Goal: Task Accomplishment & Management: Manage account settings

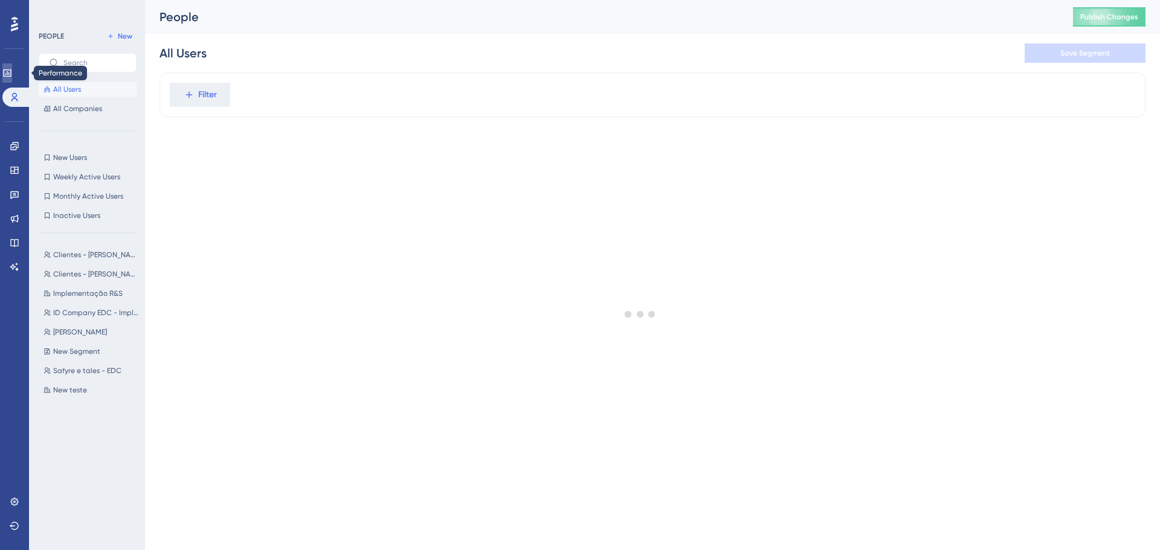
click at [12, 67] on link at bounding box center [7, 72] width 10 height 19
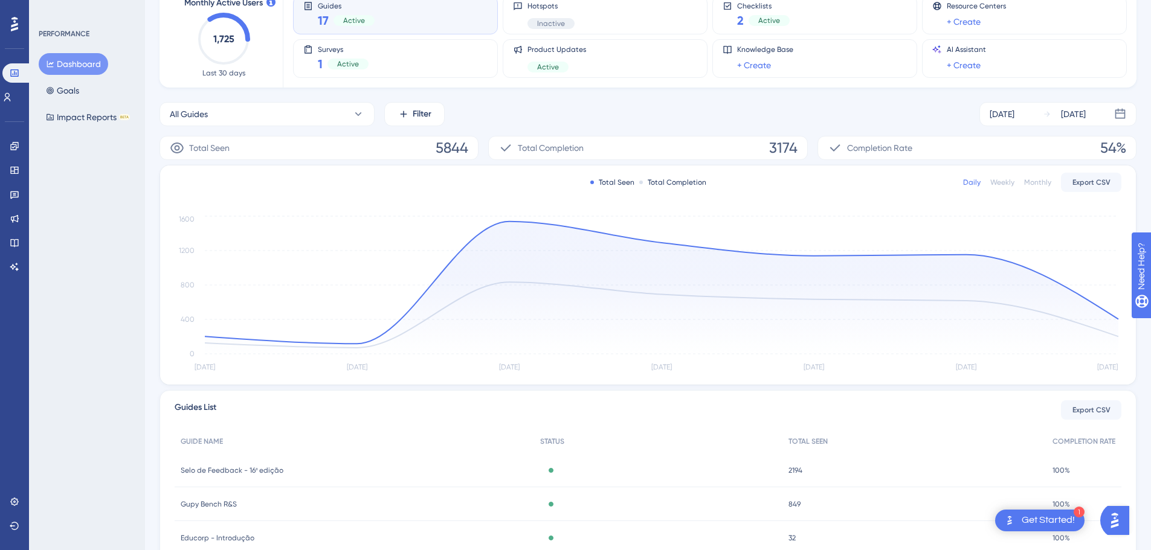
scroll to position [60, 0]
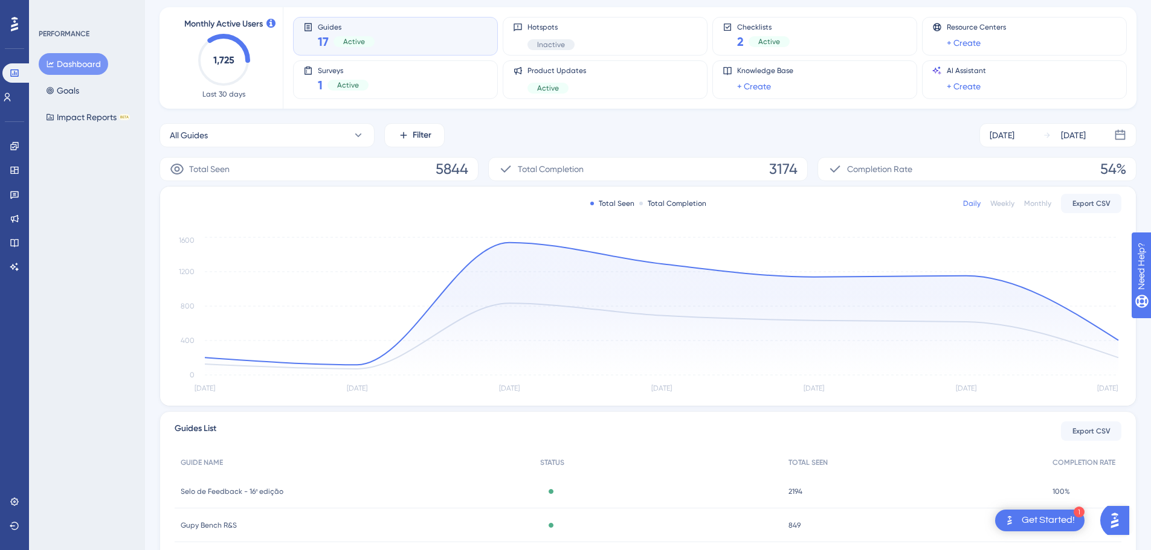
click at [1098, 190] on div "Total Seen Total Completion Daily Weekly Monthly Export CSV [DATE] Sep [DATE] S…" at bounding box center [648, 296] width 976 height 219
click at [1096, 201] on span "Export CSV" at bounding box center [1091, 204] width 38 height 10
click at [446, 129] on div "All Guides Filter [DATE] [DATE]" at bounding box center [647, 135] width 977 height 24
click at [445, 130] on div "All Guides Filter [DATE] [DATE]" at bounding box center [647, 135] width 977 height 24
click at [433, 134] on button "Filter" at bounding box center [414, 135] width 60 height 24
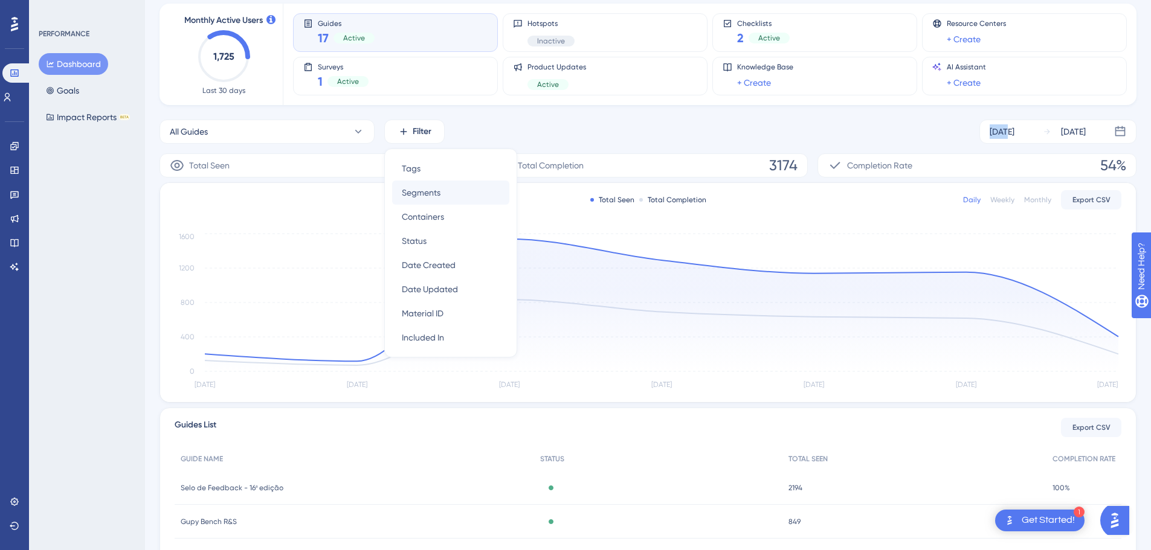
scroll to position [42, 0]
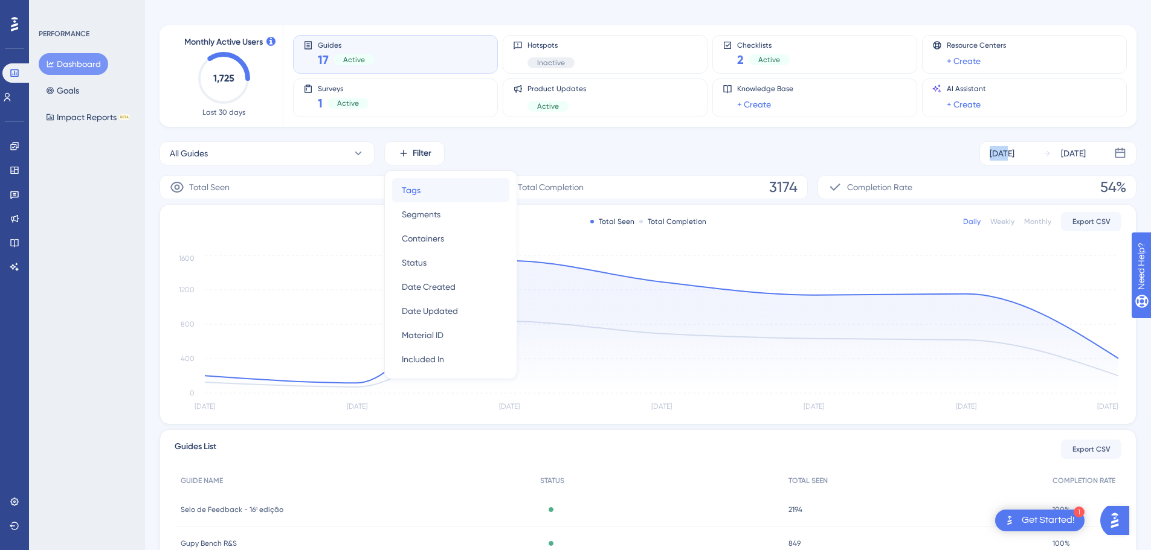
click at [436, 187] on div "Tags Tags" at bounding box center [451, 190] width 98 height 24
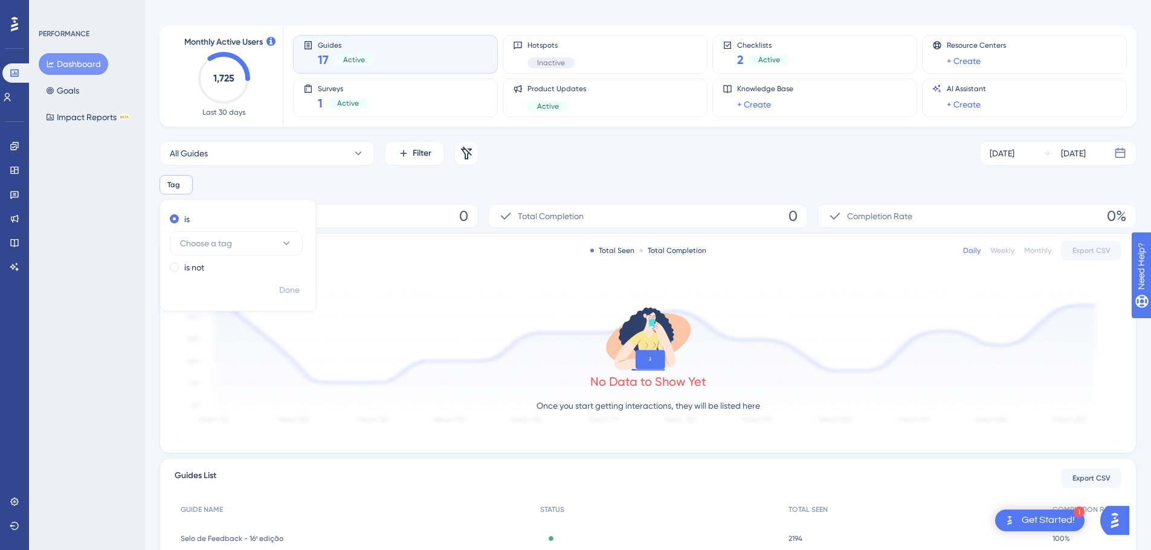
click at [227, 198] on div "All Guides Filter Remove Filters [DATE] [DATE] Tag Remove is Choose a tag is no…" at bounding box center [647, 435] width 977 height 589
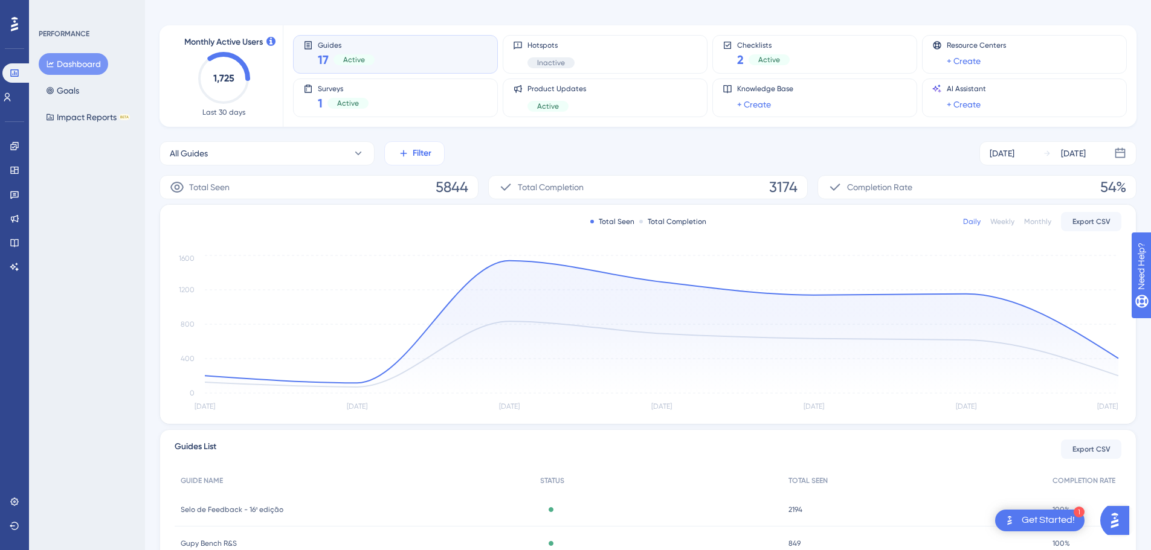
click at [394, 155] on button "Filter" at bounding box center [414, 153] width 60 height 24
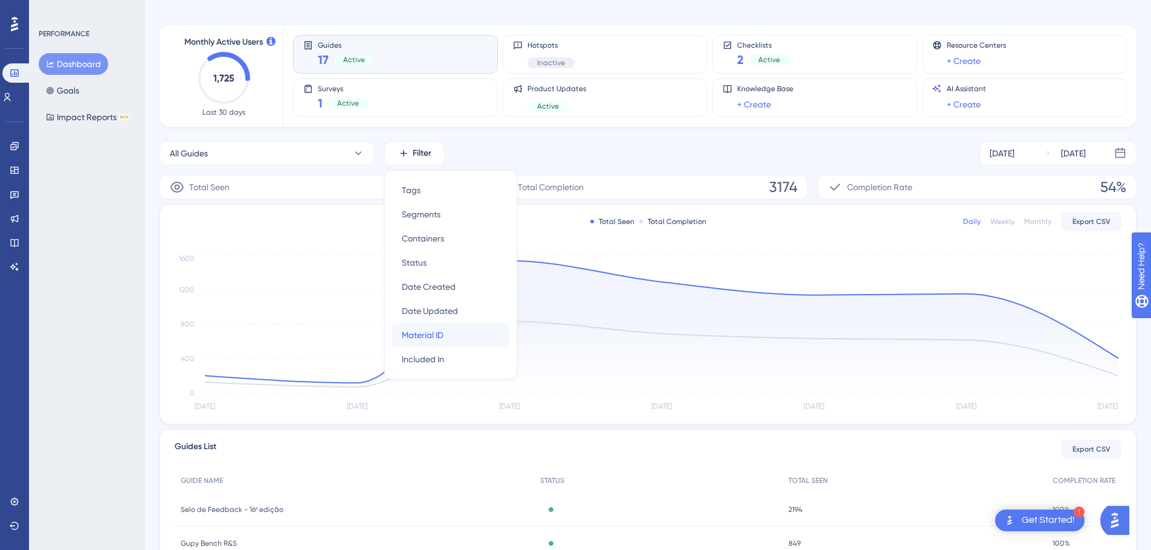
click at [449, 338] on div "Material ID Material ID" at bounding box center [451, 335] width 98 height 24
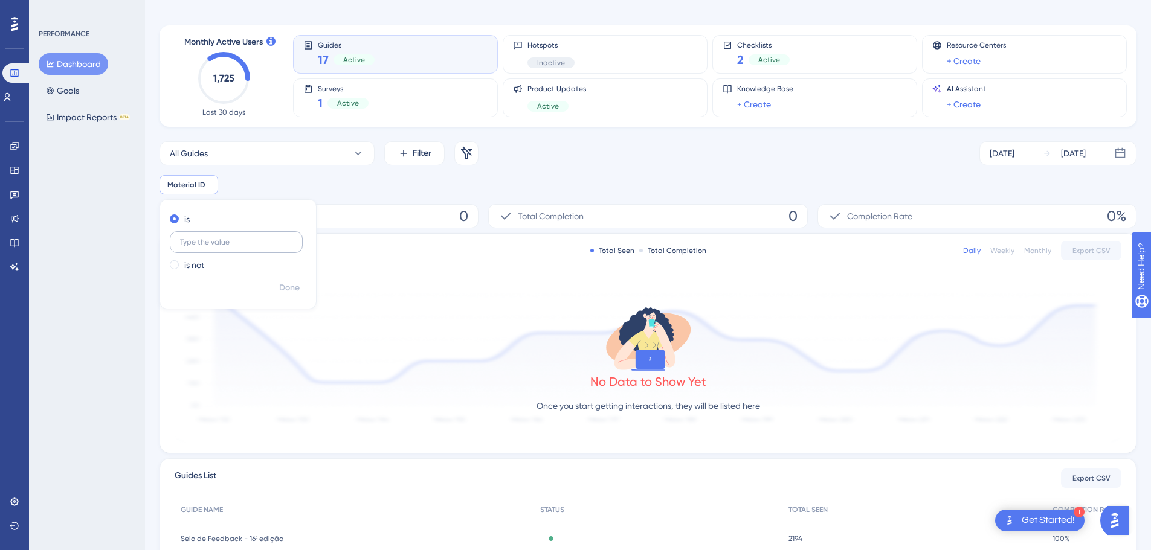
click at [224, 244] on input "text" at bounding box center [236, 242] width 112 height 8
drag, startPoint x: 265, startPoint y: 303, endPoint x: 364, endPoint y: 254, distance: 110.8
click at [265, 302] on div "Done" at bounding box center [238, 292] width 156 height 31
click at [558, 146] on div "All Guides Filter Remove Filters [DATE] [DATE]" at bounding box center [647, 153] width 977 height 24
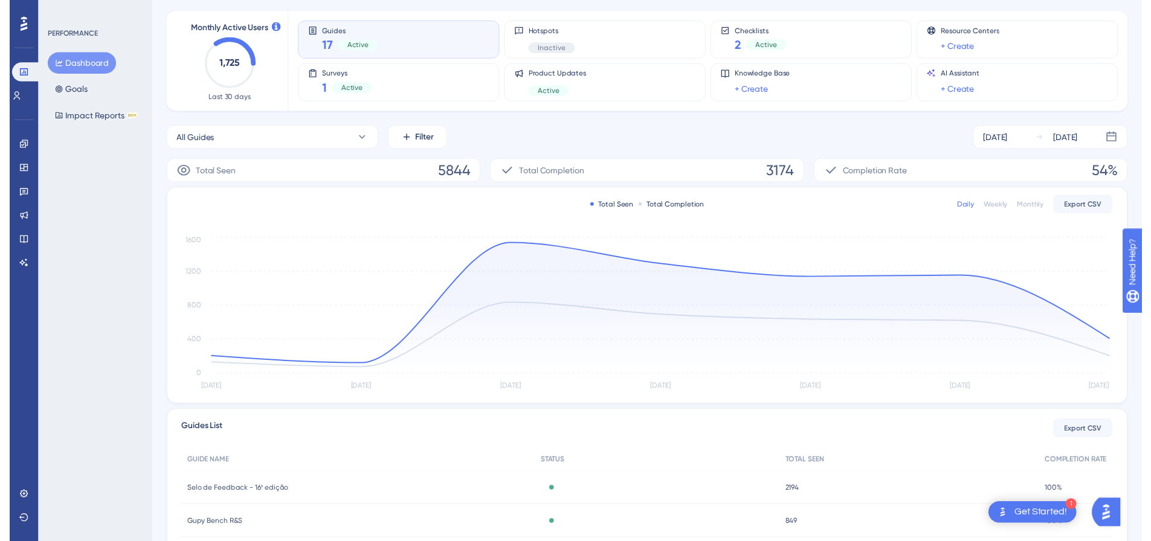
scroll to position [0, 0]
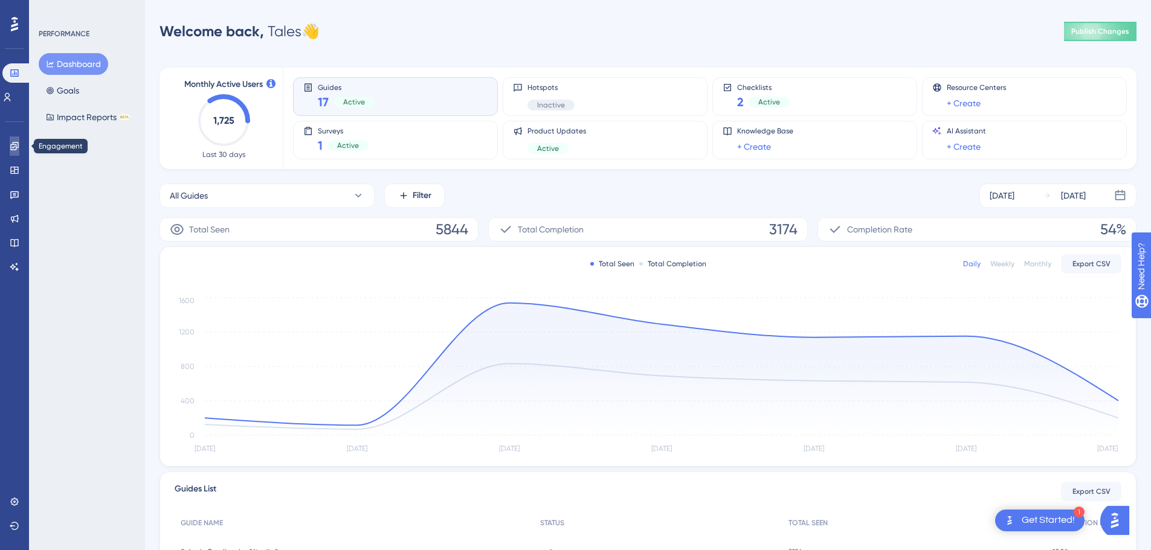
click at [11, 142] on icon at bounding box center [15, 146] width 10 height 10
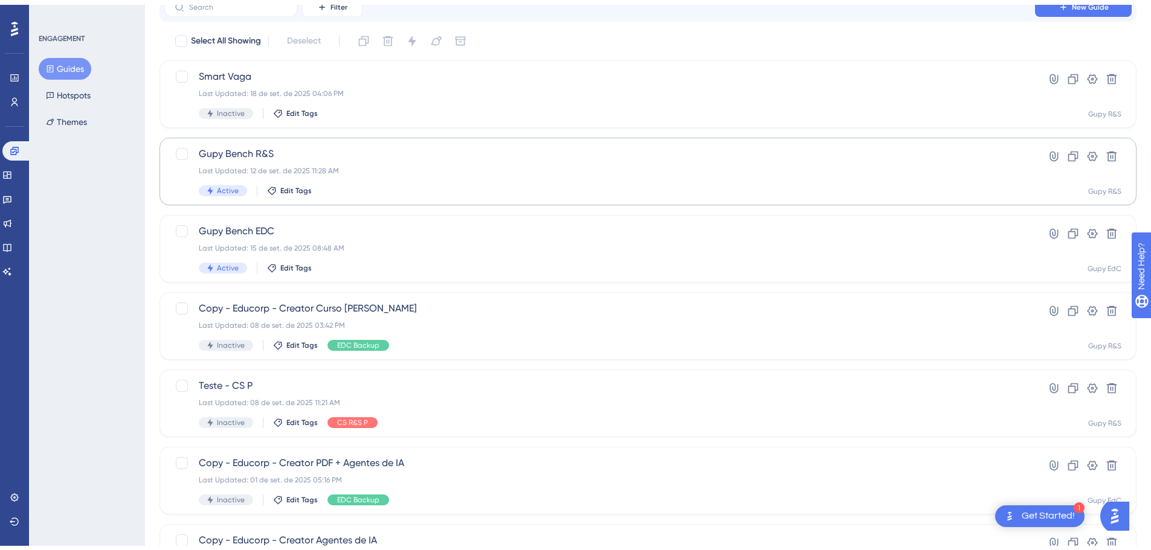
scroll to position [121, 0]
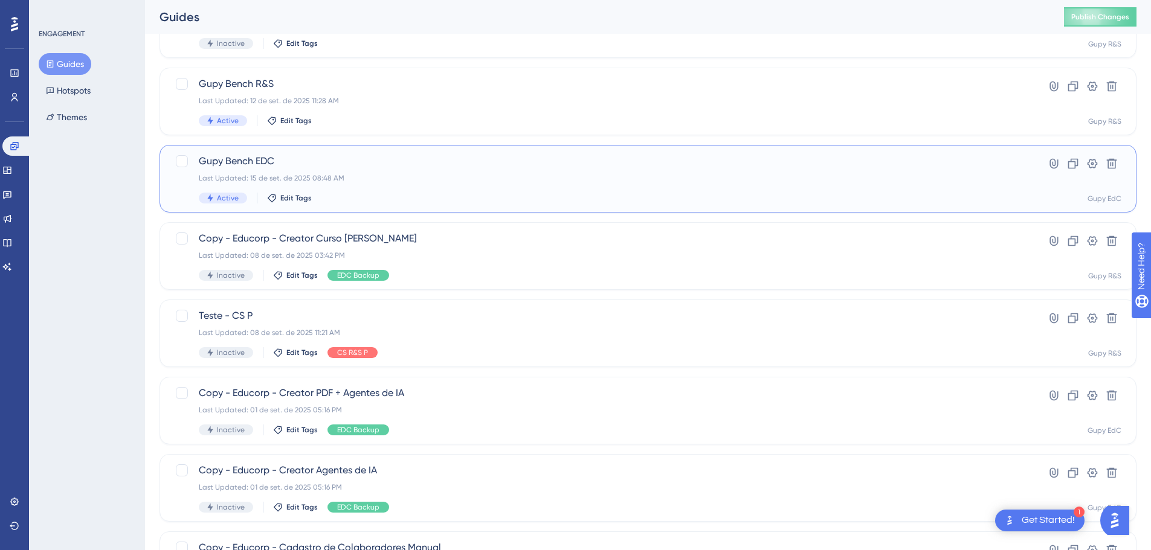
click at [285, 166] on span "Gupy Bench EDC" at bounding box center [600, 161] width 802 height 14
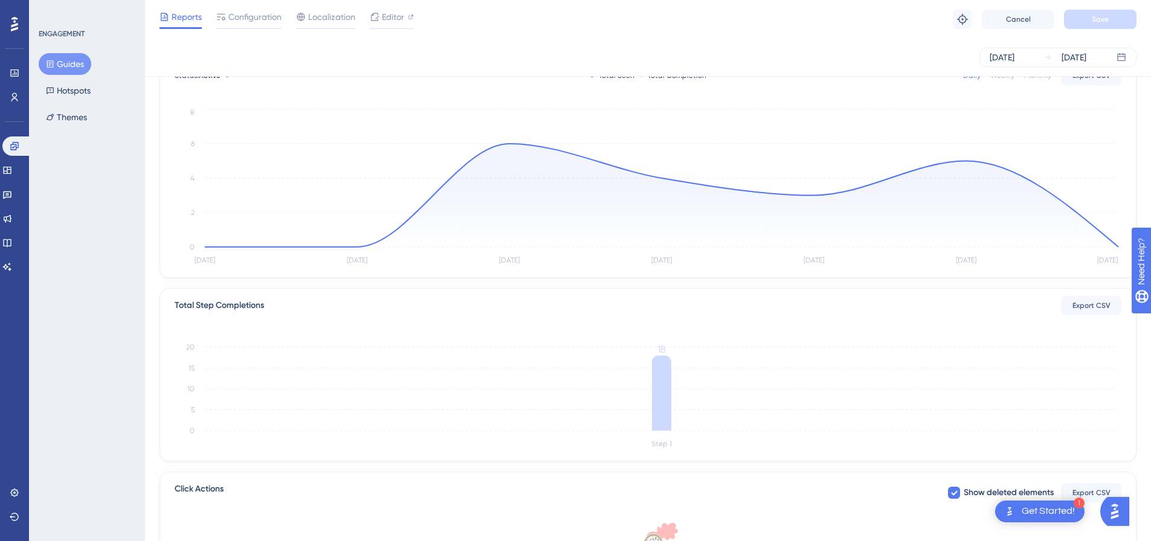
scroll to position [60, 0]
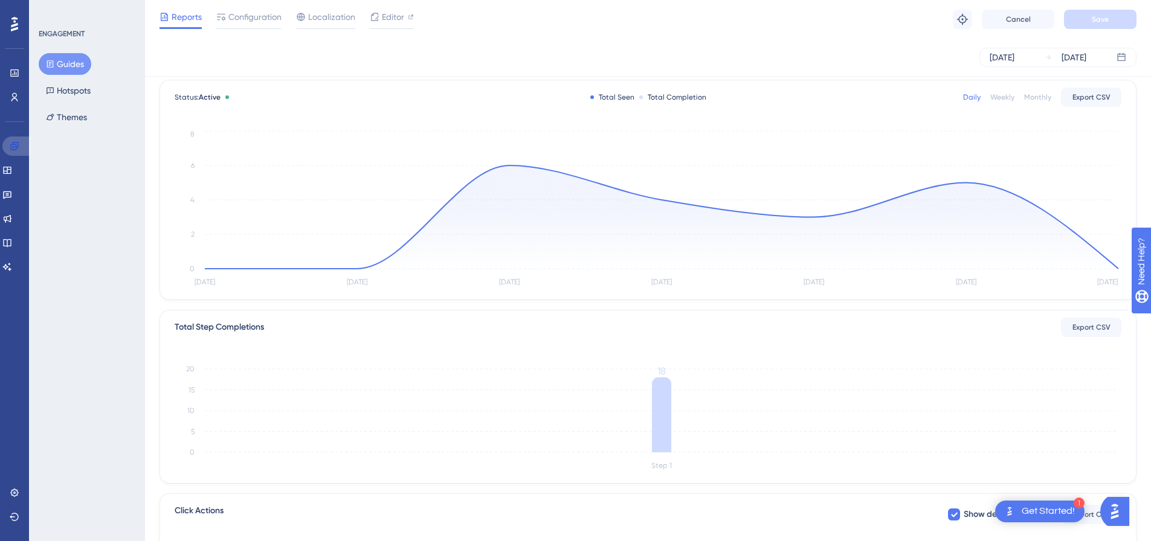
click at [31, 151] on link at bounding box center [16, 146] width 29 height 19
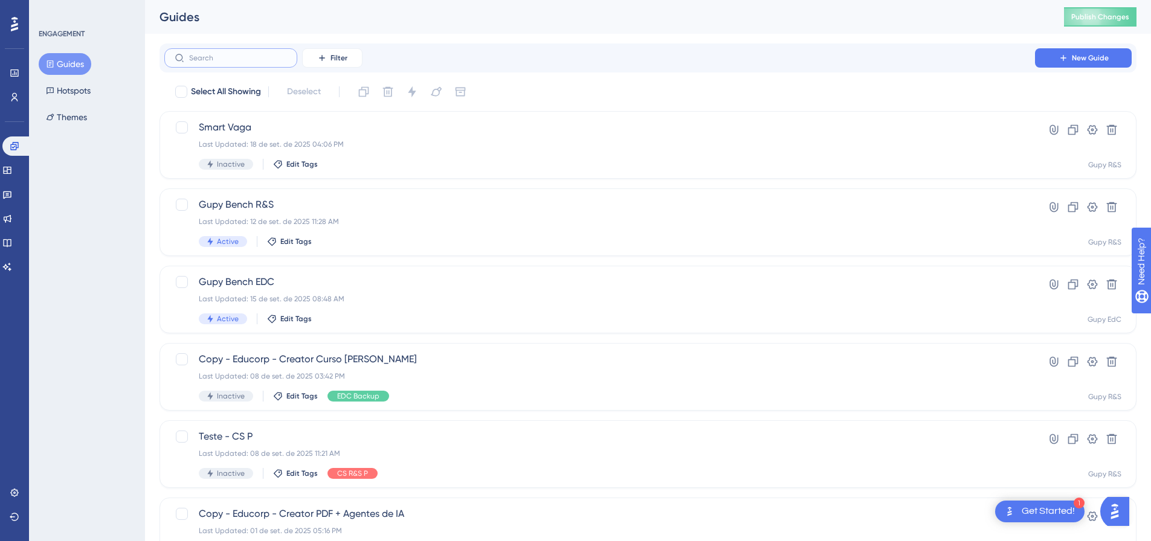
click at [246, 61] on input "text" at bounding box center [238, 58] width 98 height 8
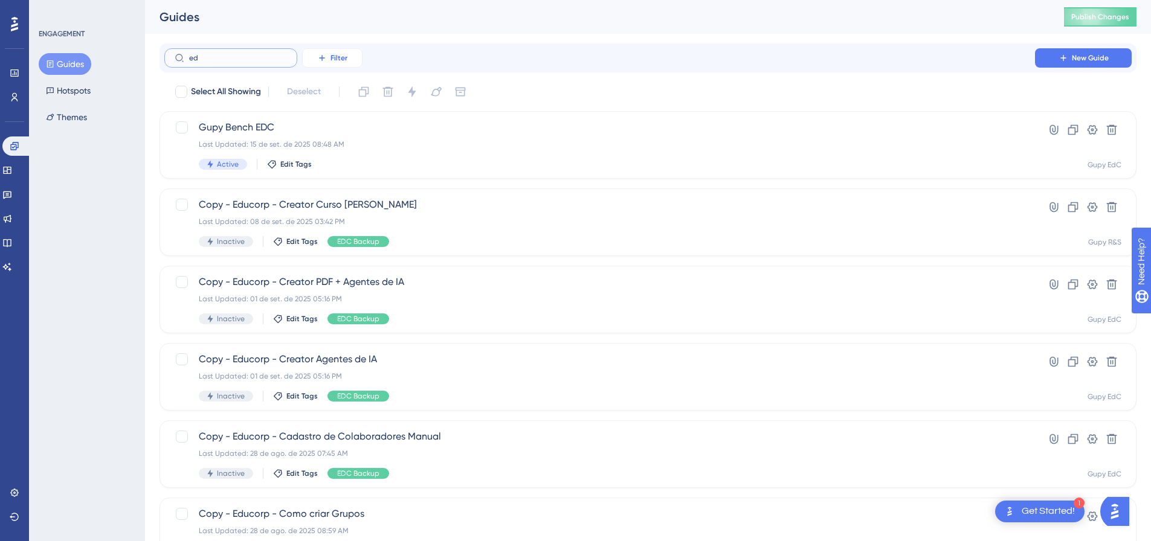
type input "e"
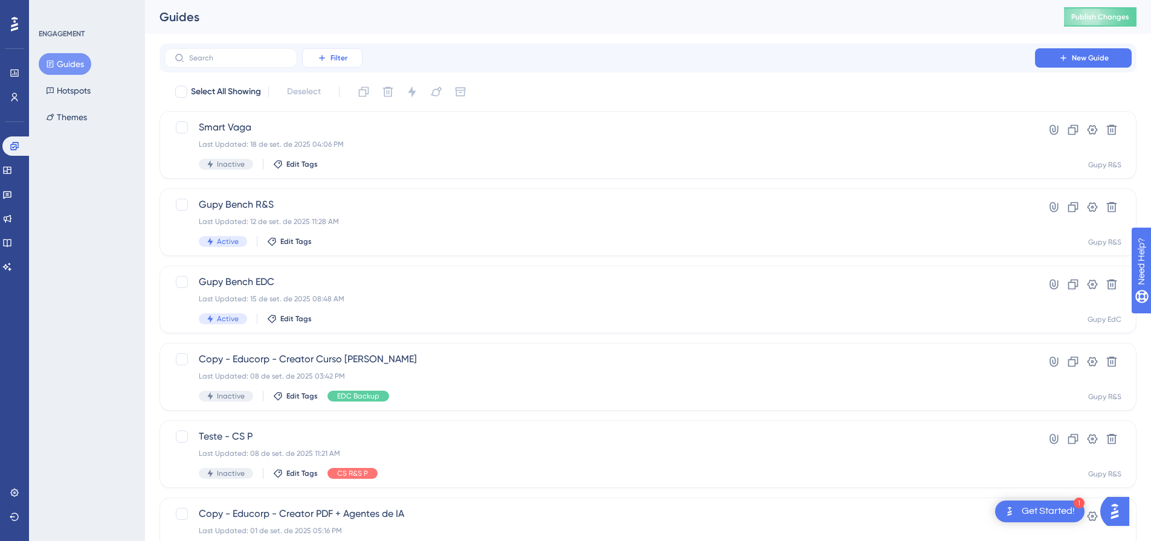
click at [333, 63] on button "Filter" at bounding box center [332, 57] width 60 height 19
click at [350, 94] on div "Tags Tags" at bounding box center [345, 92] width 50 height 24
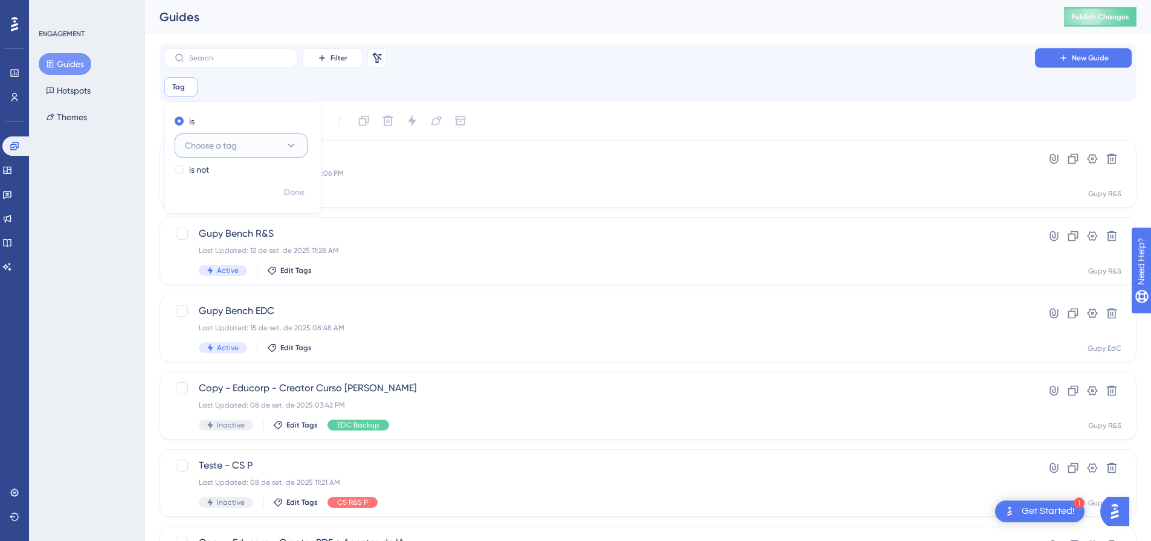
click at [202, 144] on span "Choose a tag" at bounding box center [211, 145] width 52 height 14
type input "e"
click at [237, 262] on span "EDC Backup" at bounding box center [216, 267] width 48 height 14
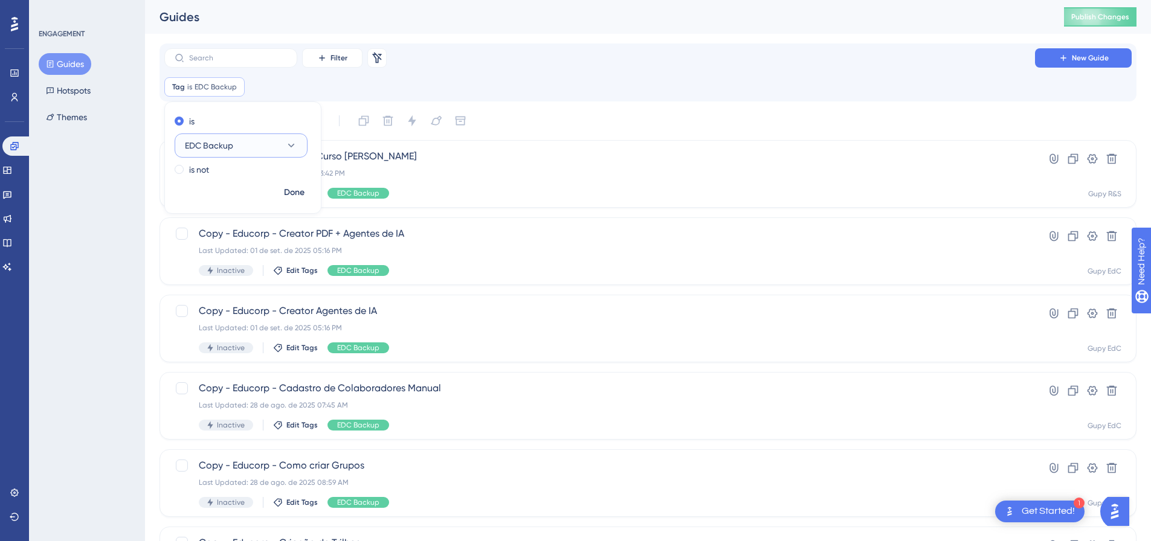
click at [243, 134] on button "EDC Backup" at bounding box center [241, 146] width 133 height 24
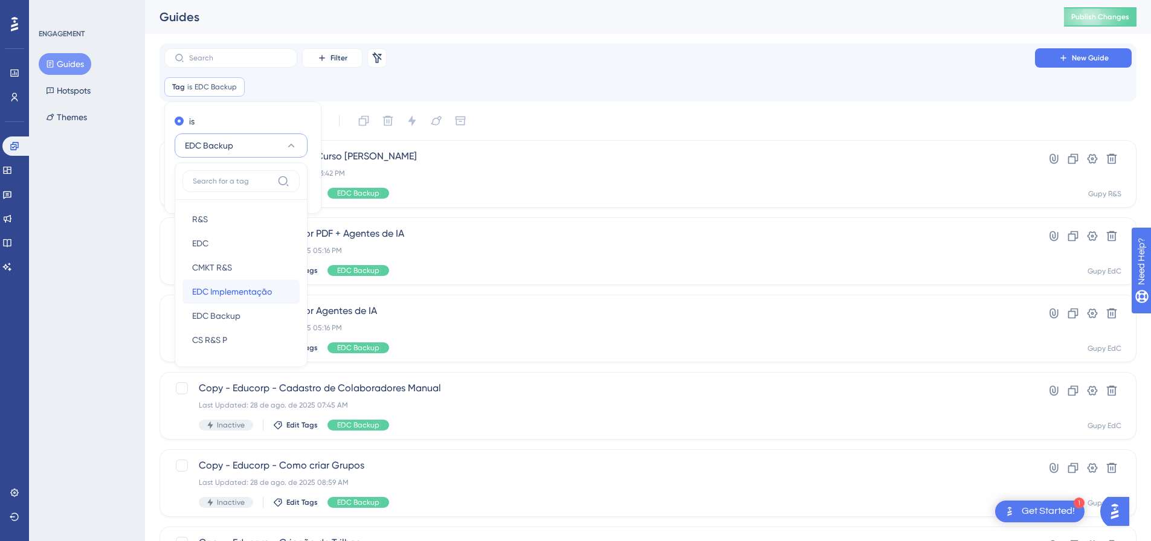
click at [246, 298] on span "EDC Implementação" at bounding box center [232, 292] width 80 height 14
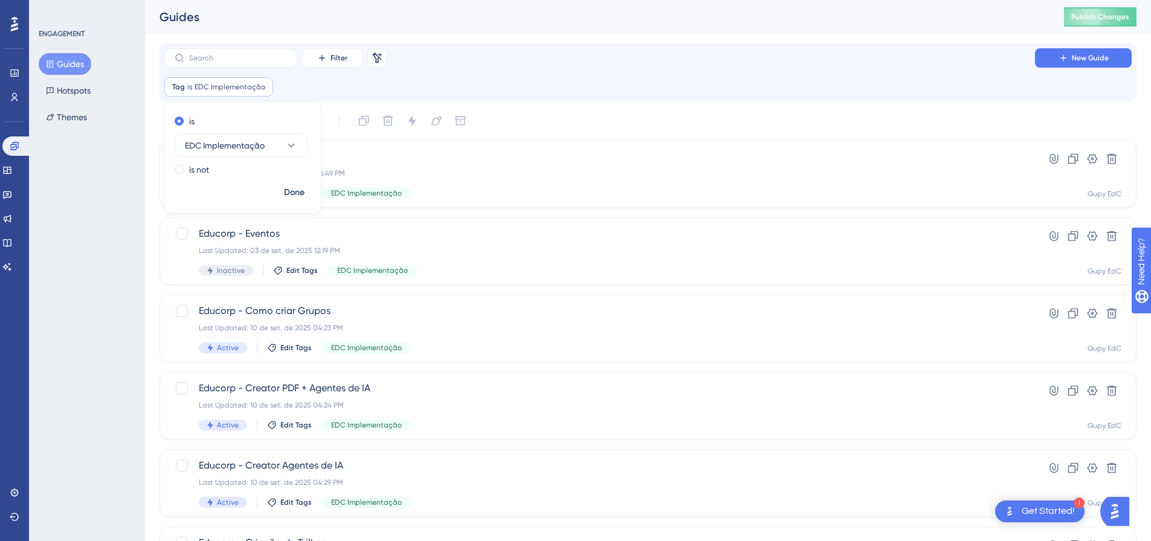
click at [602, 33] on div "Guides Publish Changes" at bounding box center [648, 17] width 1006 height 34
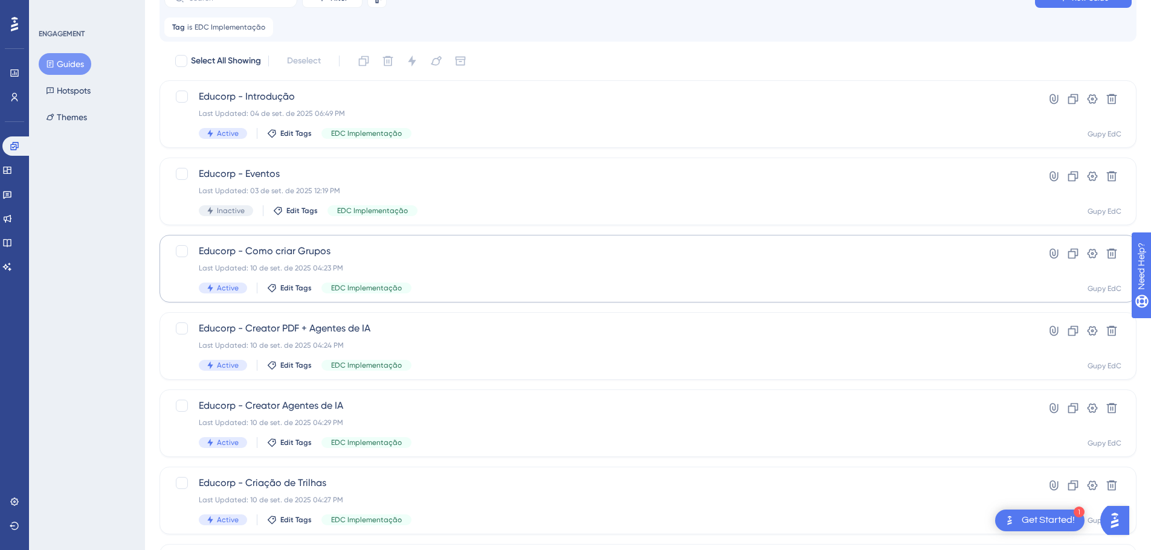
scroll to position [60, 0]
click at [322, 251] on span "Educorp - Como criar Grupos" at bounding box center [600, 250] width 802 height 14
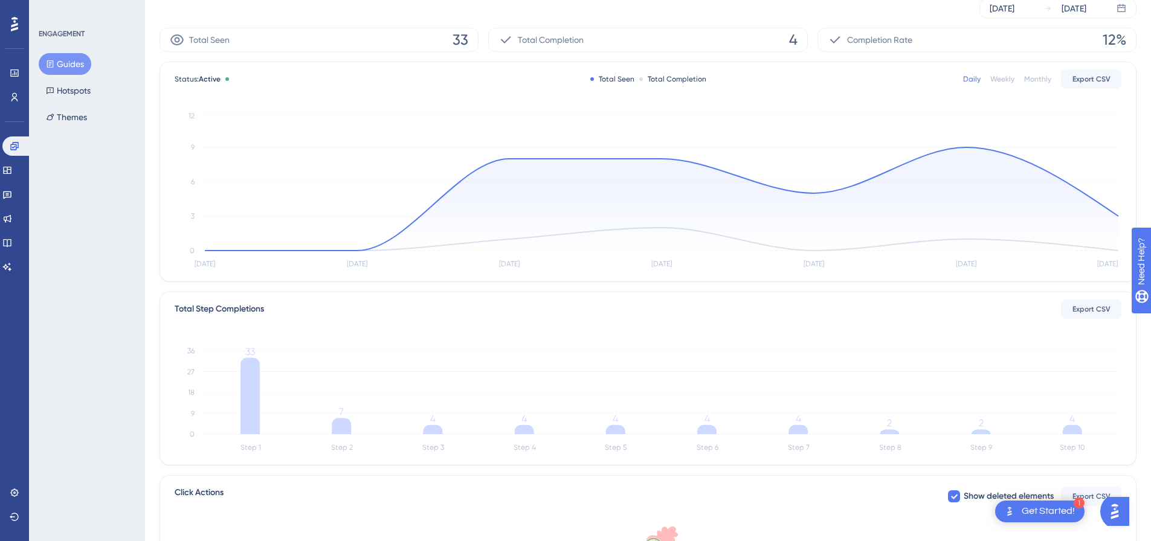
scroll to position [121, 0]
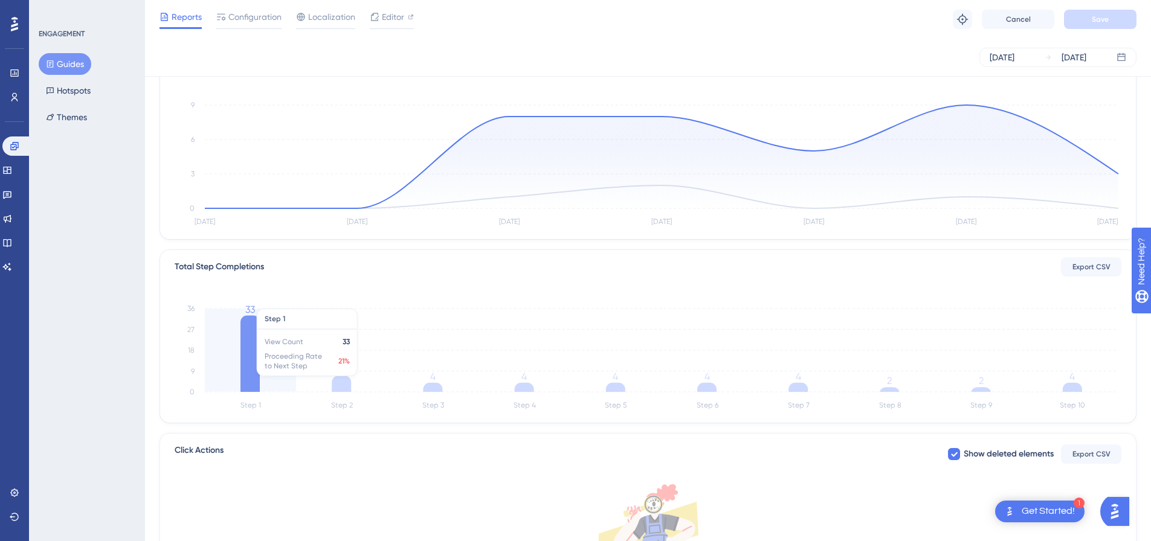
click at [234, 379] on icon "Step 1 Step 2 Step 3 Step 4 Step 5 Step 6 Step 7 Step 8 Step 9 Step 10 0 9 18 2…" at bounding box center [648, 355] width 947 height 115
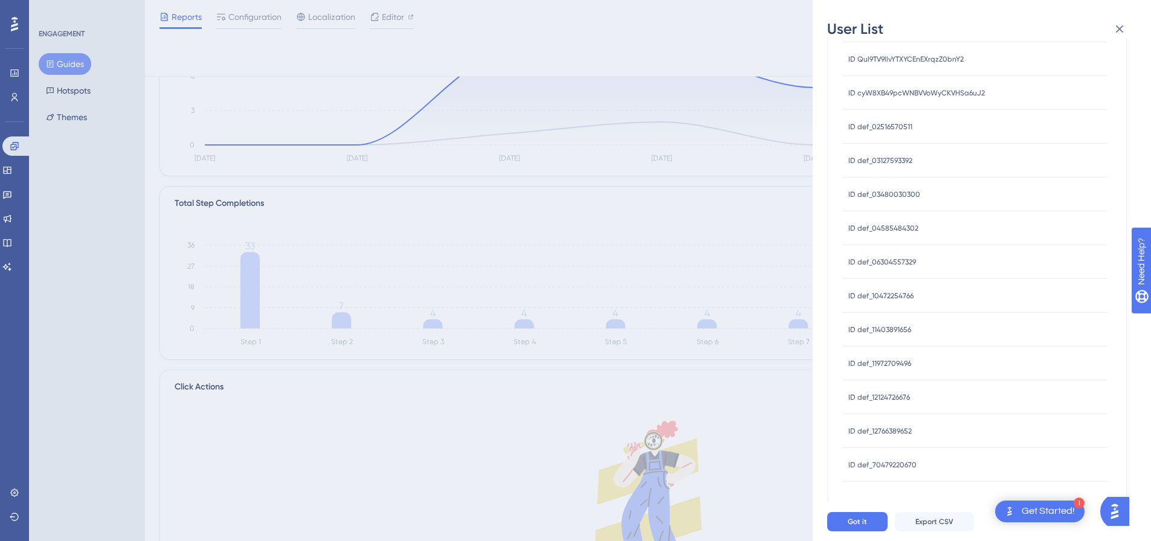
scroll to position [302, 0]
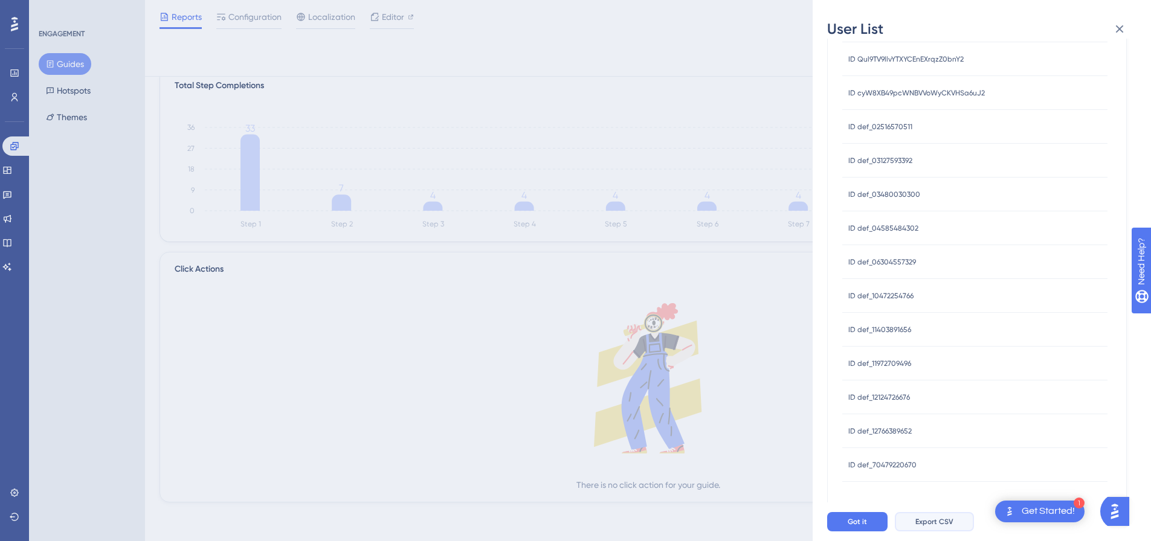
click at [928, 527] on span "Export CSV" at bounding box center [934, 522] width 38 height 10
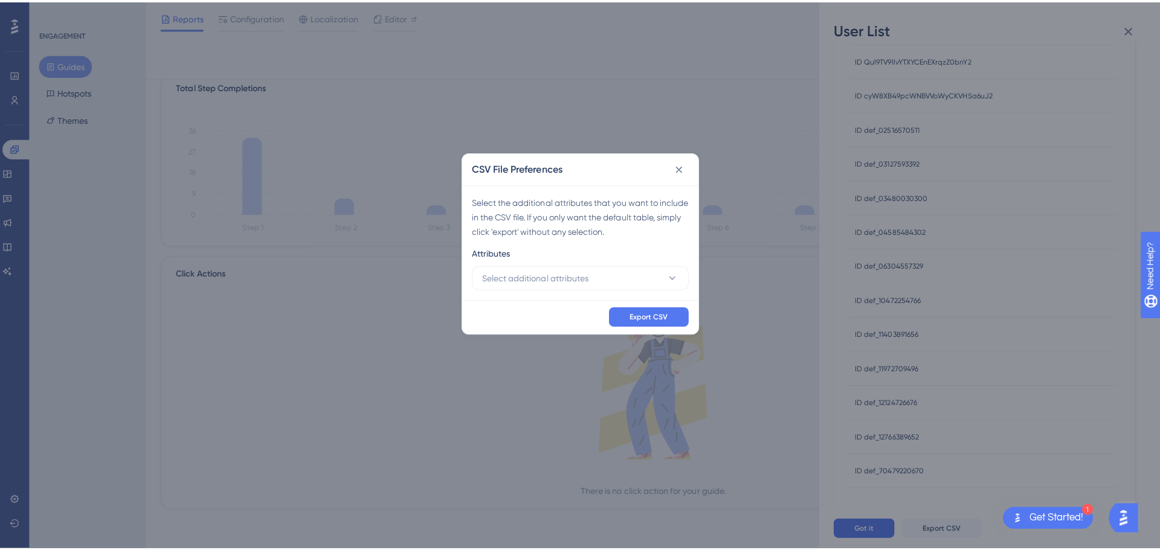
scroll to position [293, 0]
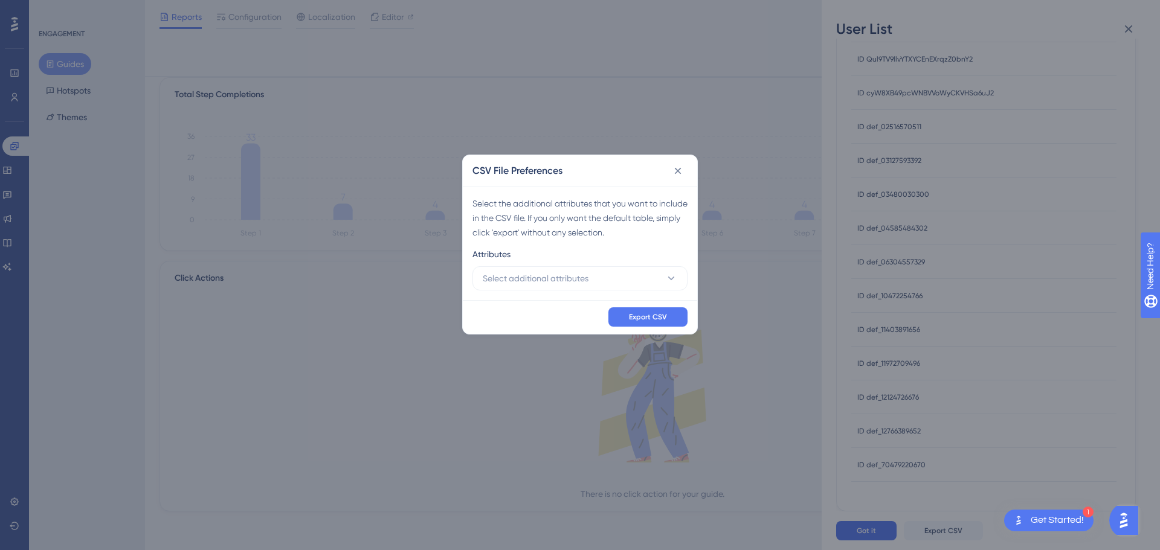
click at [626, 265] on div "Attributes" at bounding box center [579, 256] width 215 height 19
click at [599, 289] on button "Select additional attributes" at bounding box center [579, 278] width 215 height 24
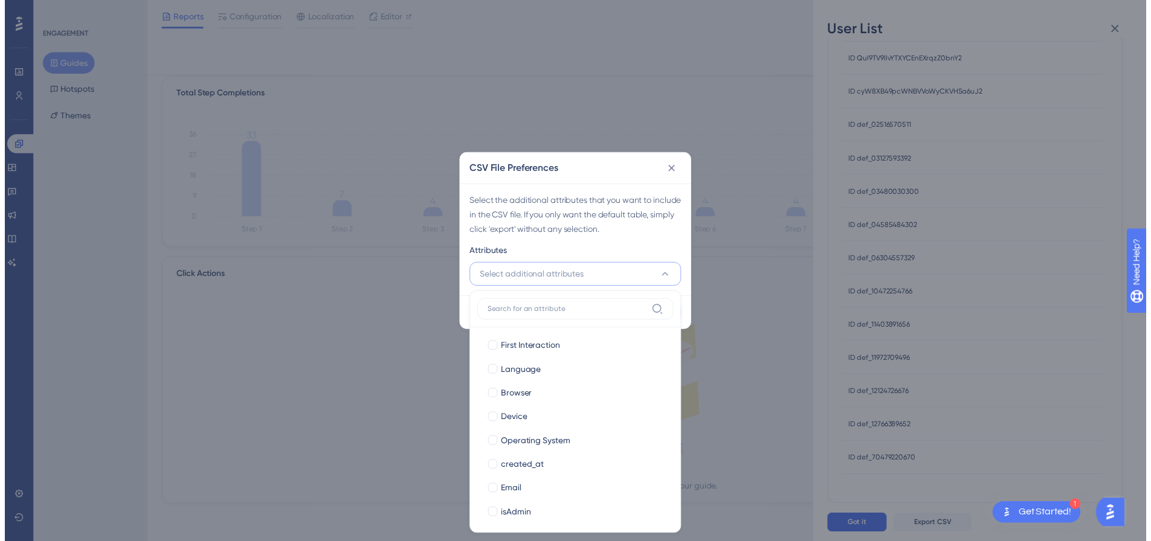
scroll to position [127, 0]
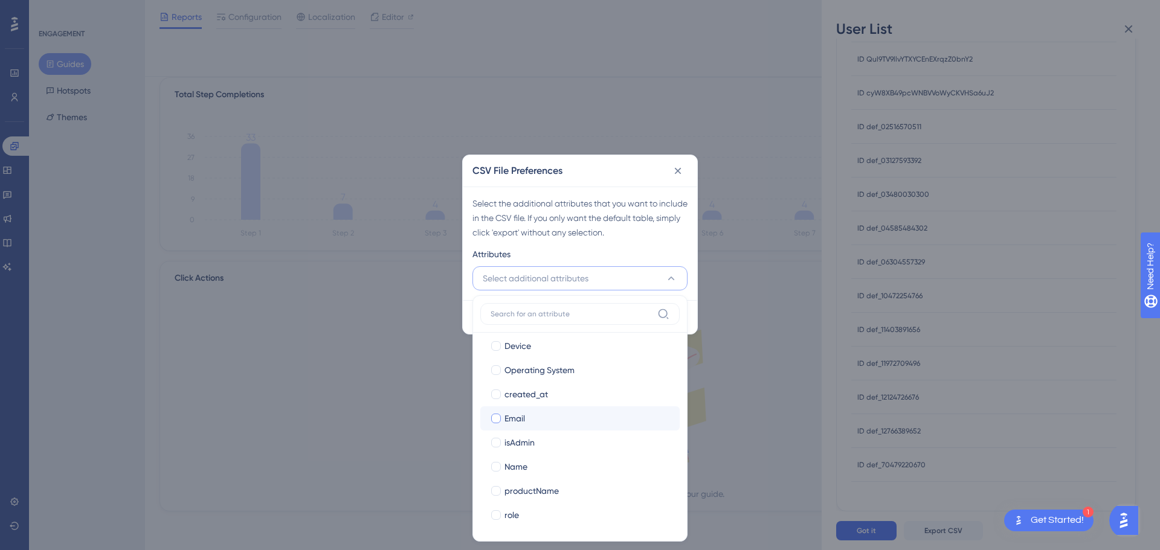
click at [527, 416] on div "Email" at bounding box center [587, 418] width 166 height 14
checkbox input "true"
click at [659, 207] on div "Select the additional attributes that you want to include in the CSV file. If y…" at bounding box center [579, 217] width 215 height 43
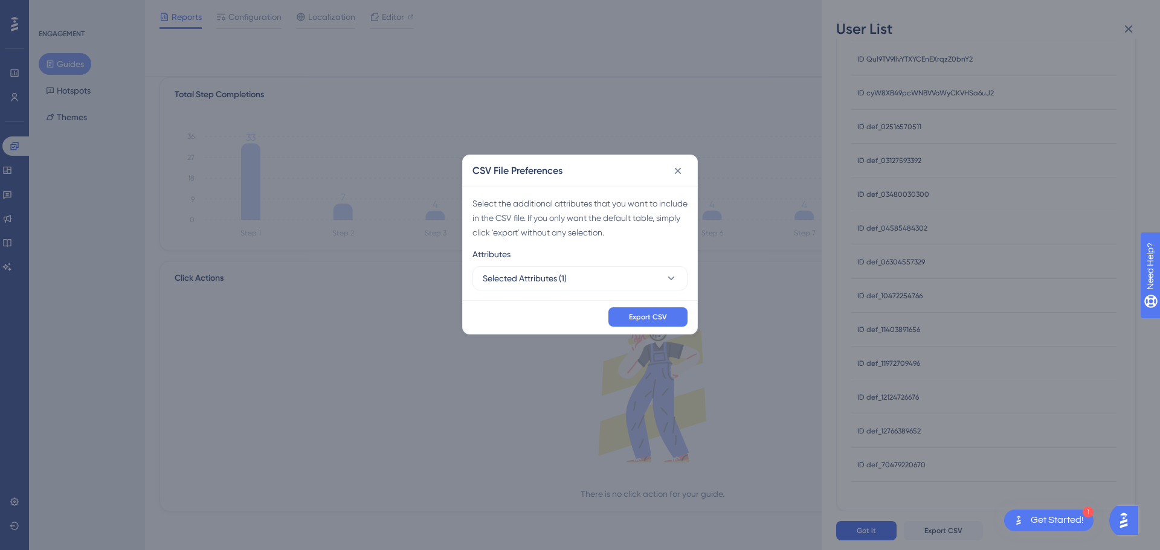
click at [663, 333] on div "Export CSV" at bounding box center [580, 317] width 234 height 34
click at [663, 325] on button "Export CSV" at bounding box center [647, 316] width 79 height 19
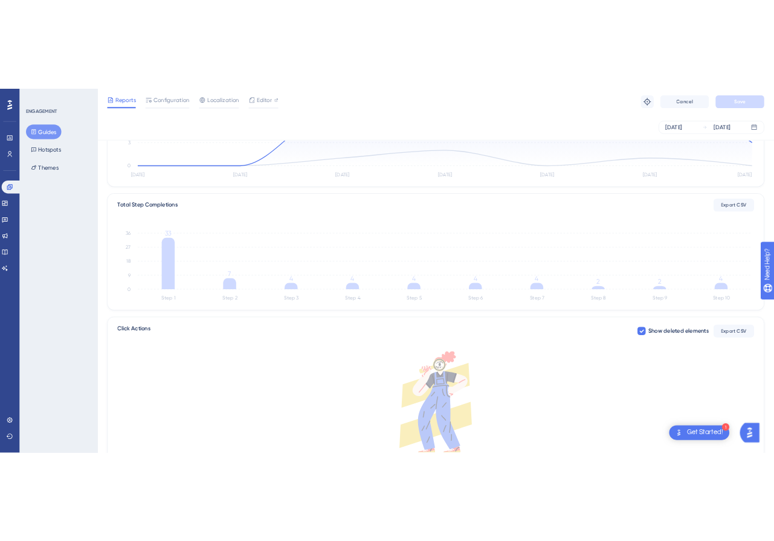
scroll to position [172, 0]
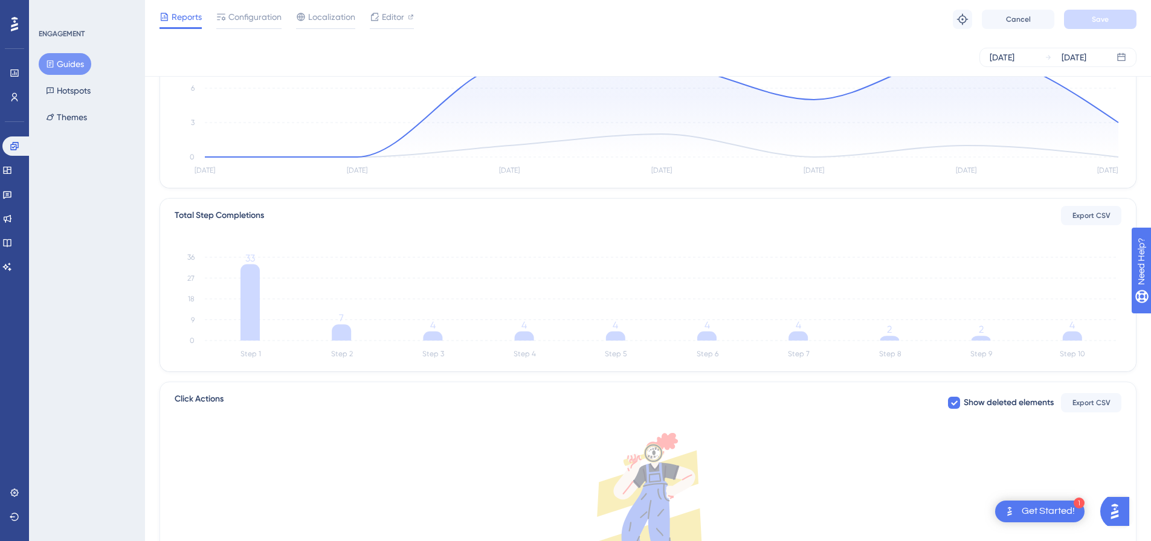
click at [796, 43] on div "[DATE] [DATE]" at bounding box center [648, 57] width 1006 height 39
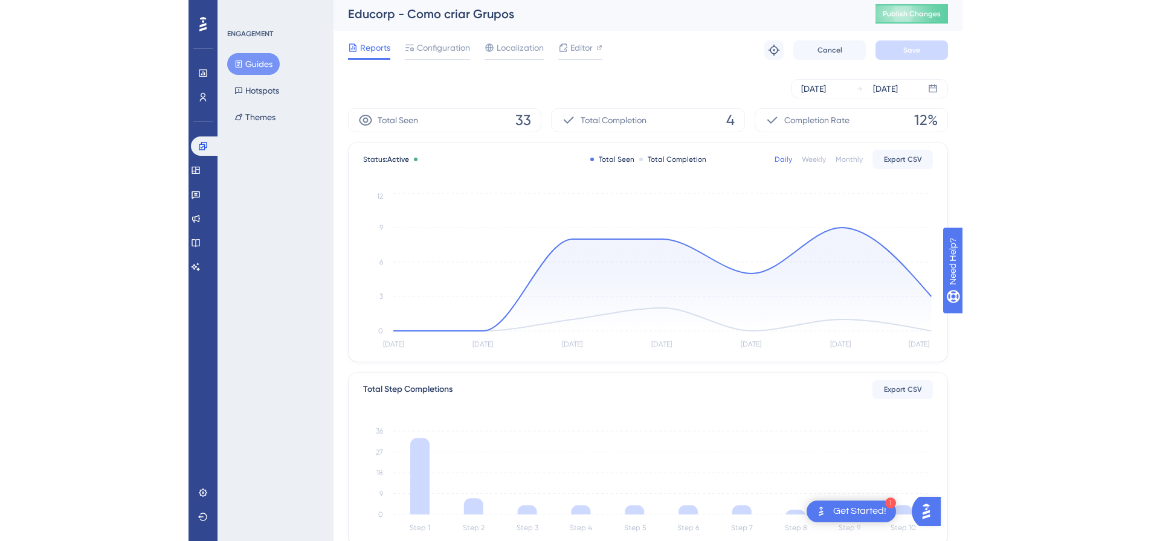
scroll to position [0, 0]
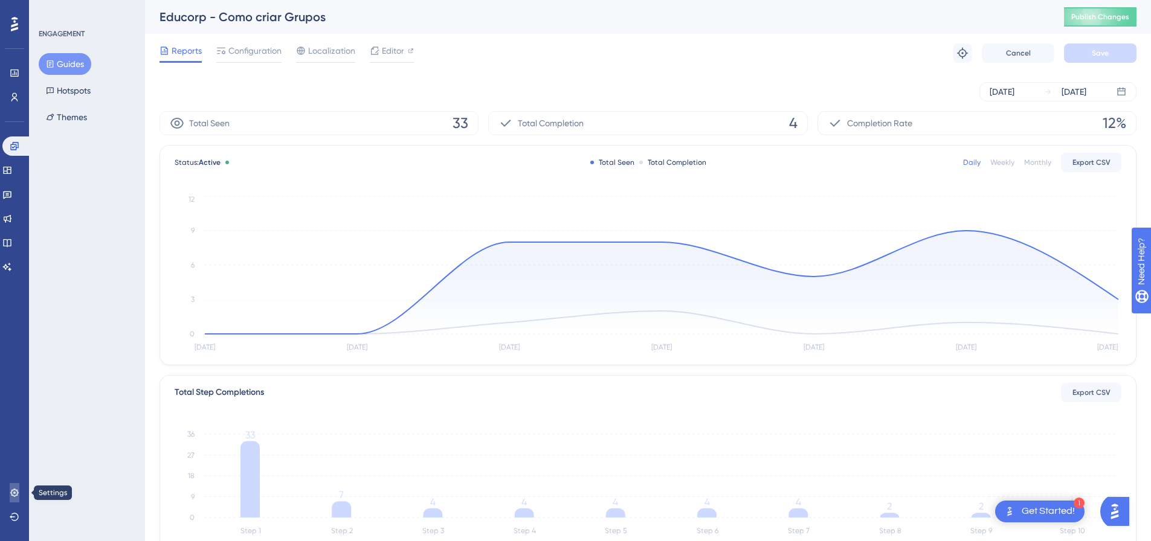
click at [16, 492] on icon at bounding box center [15, 493] width 10 height 10
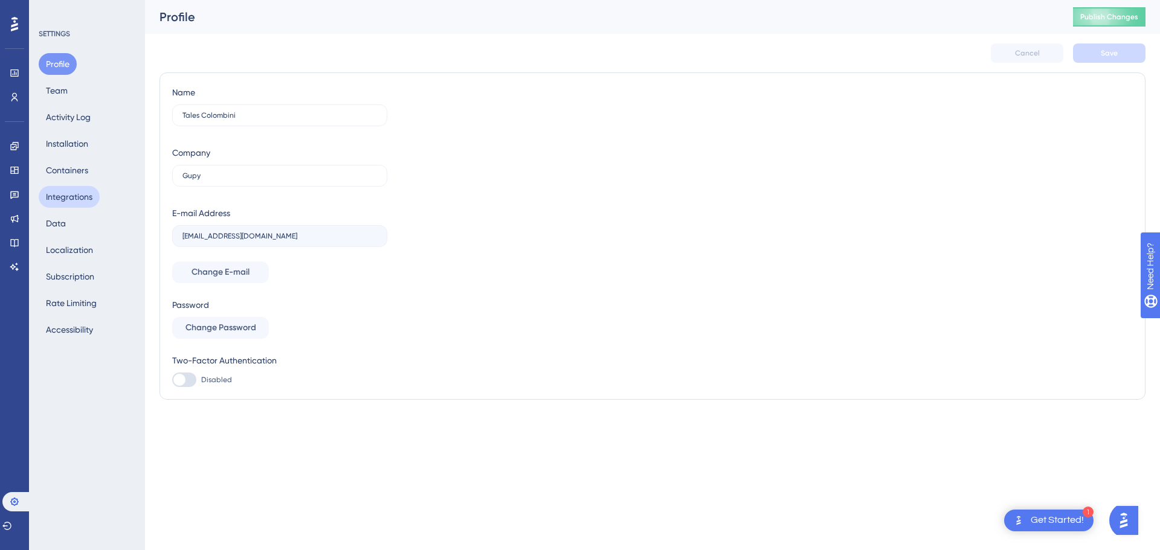
click at [76, 194] on button "Integrations" at bounding box center [69, 197] width 61 height 22
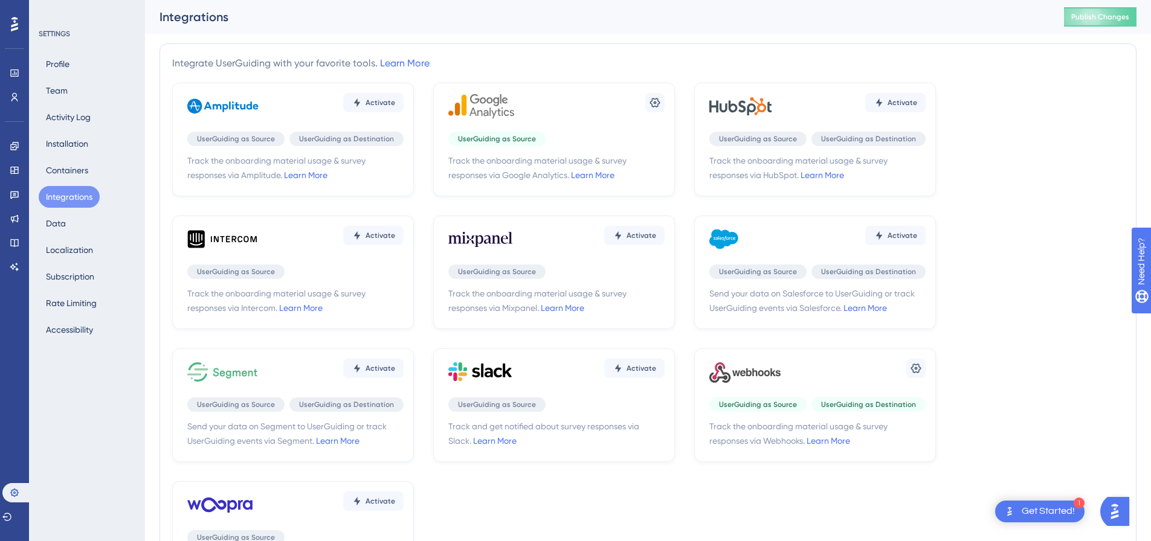
click at [915, 378] on div "Settings" at bounding box center [817, 372] width 216 height 36
click at [912, 368] on icon at bounding box center [916, 368] width 12 height 12
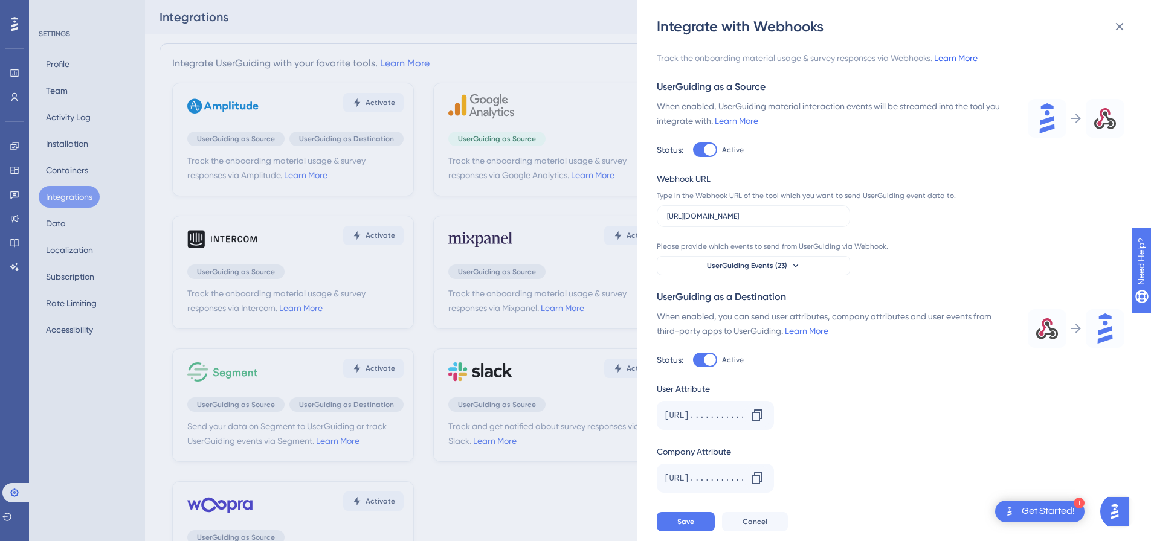
click at [956, 60] on link "Learn More" at bounding box center [955, 58] width 43 height 10
click at [510, 114] on div "Integrate with Webhooks Track the onboarding material usage & survey responses …" at bounding box center [575, 270] width 1151 height 541
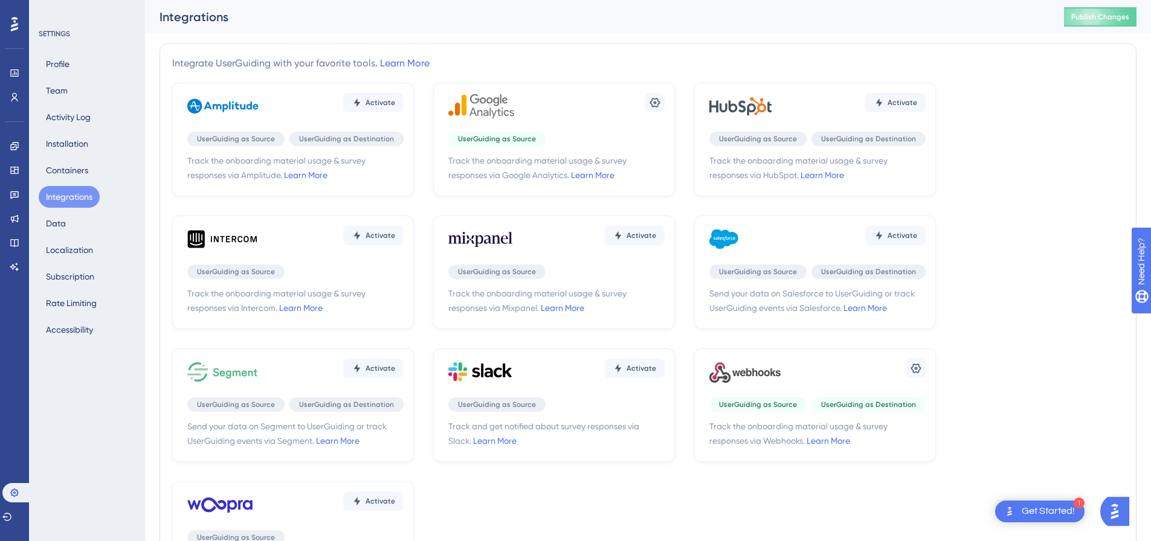
click at [566, 95] on div "Settings" at bounding box center [556, 106] width 216 height 36
click at [651, 106] on icon at bounding box center [655, 103] width 12 height 12
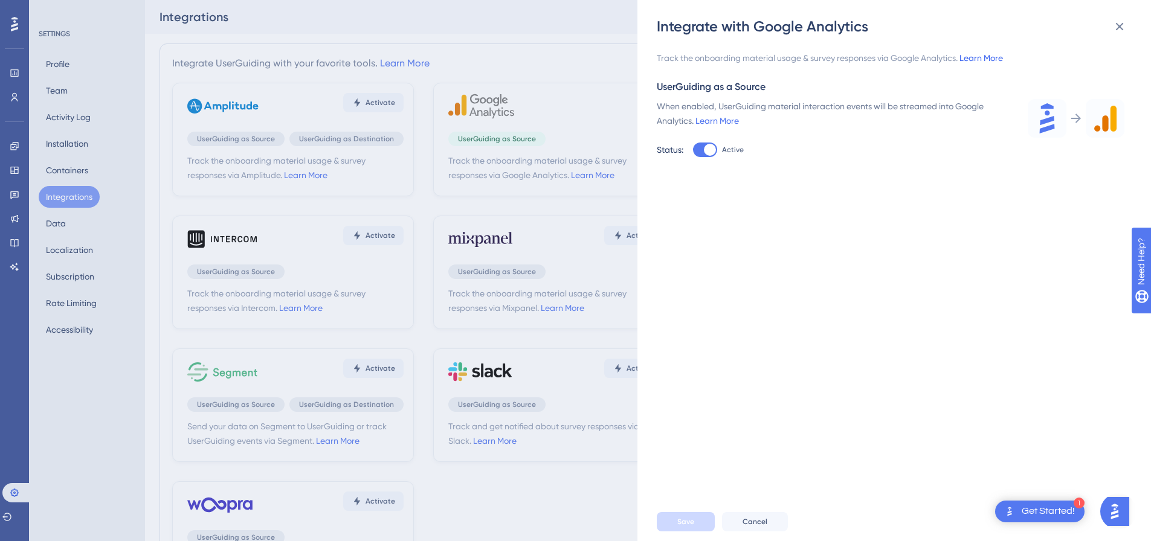
click at [981, 55] on link "Learn More" at bounding box center [980, 58] width 43 height 10
click at [1120, 27] on icon at bounding box center [1119, 26] width 14 height 14
